Goal: Task Accomplishment & Management: Manage account settings

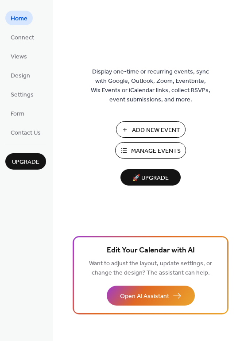
click at [147, 152] on span "Manage Events" at bounding box center [156, 151] width 50 height 9
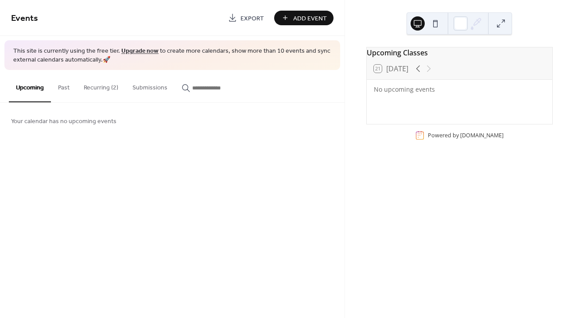
click at [61, 85] on button "Past" at bounding box center [64, 85] width 26 height 31
click at [98, 92] on button "Recurring (2)" at bounding box center [101, 85] width 49 height 31
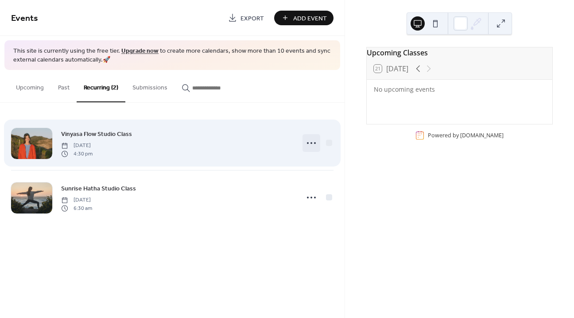
click at [307, 147] on icon at bounding box center [311, 143] width 14 height 14
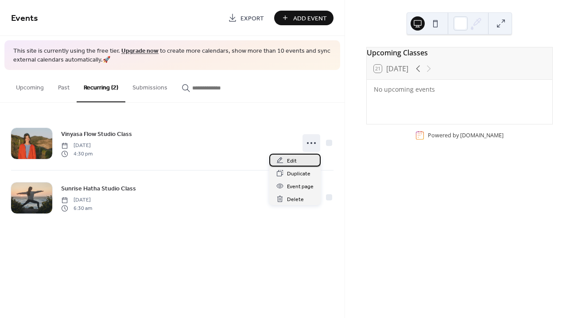
click at [290, 160] on span "Edit" at bounding box center [292, 160] width 10 height 9
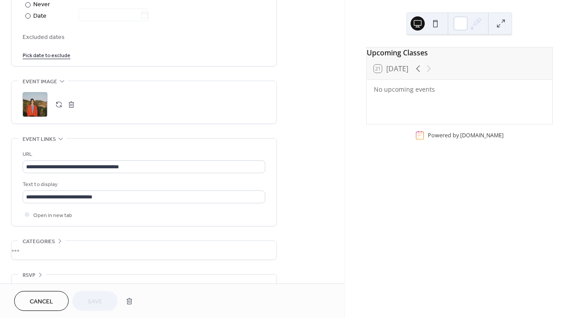
scroll to position [531, 0]
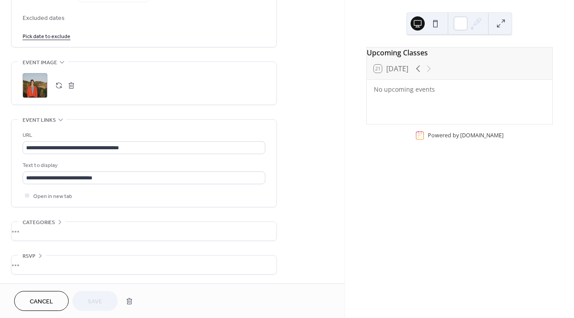
click at [35, 299] on span "Cancel" at bounding box center [41, 301] width 23 height 9
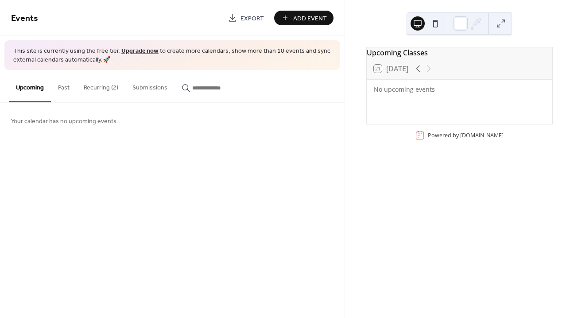
click at [100, 81] on button "Recurring (2)" at bounding box center [101, 85] width 49 height 31
